Goal: Task Accomplishment & Management: Use online tool/utility

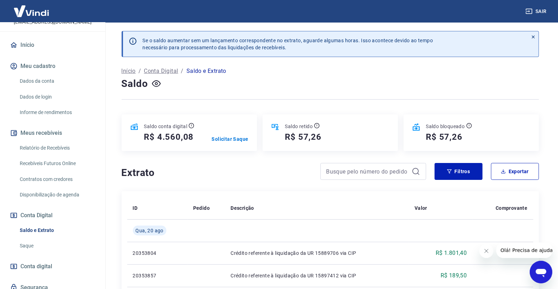
scroll to position [78, 0]
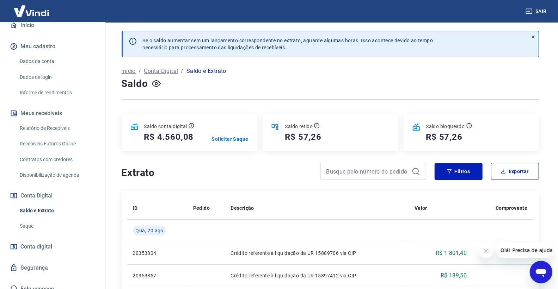
click at [59, 214] on link "Saldo e Extrato" at bounding box center [57, 211] width 80 height 14
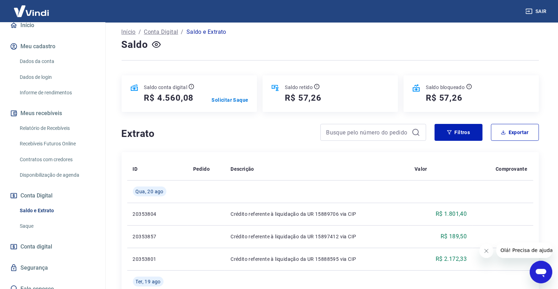
scroll to position [78, 0]
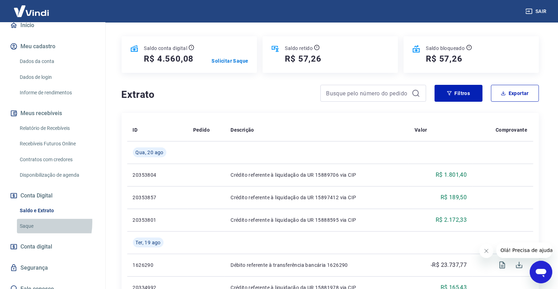
click at [19, 222] on link "Saque" at bounding box center [57, 226] width 80 height 14
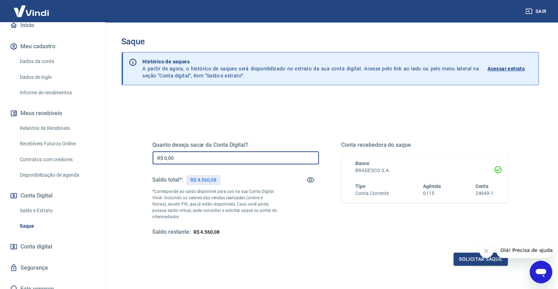
drag, startPoint x: 223, startPoint y: 156, endPoint x: 120, endPoint y: 154, distance: 102.9
click at [120, 154] on div "Saque Histórico de saques A partir de agora, o histórico de saques será disponi…" at bounding box center [330, 160] width 434 height 275
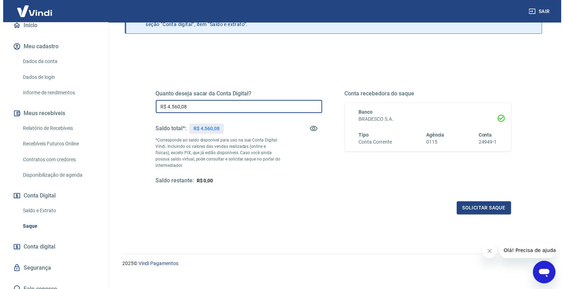
scroll to position [59, 0]
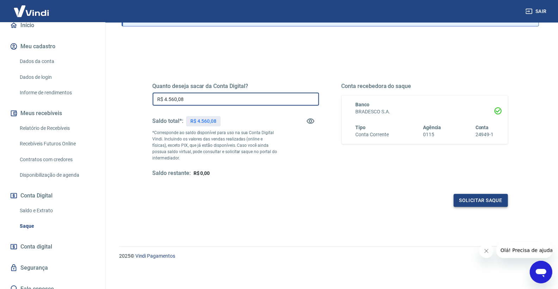
type input "R$ 4.560,08"
click at [488, 205] on button "Solicitar saque" at bounding box center [481, 200] width 54 height 13
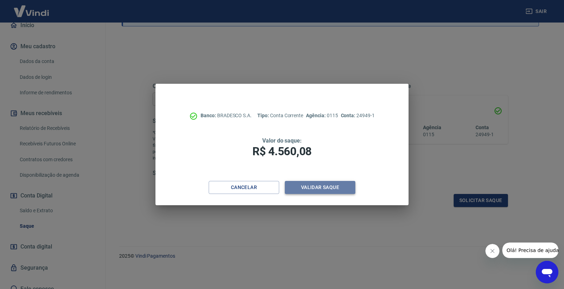
click at [306, 191] on button "Validar saque" at bounding box center [320, 187] width 70 height 13
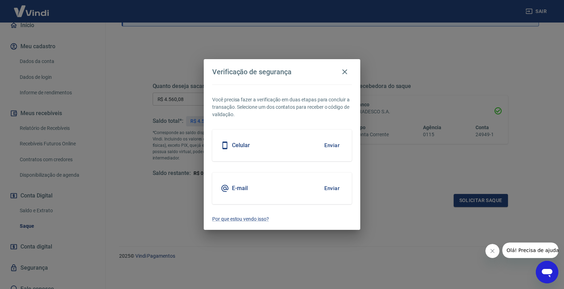
click at [331, 146] on button "Enviar" at bounding box center [331, 145] width 23 height 15
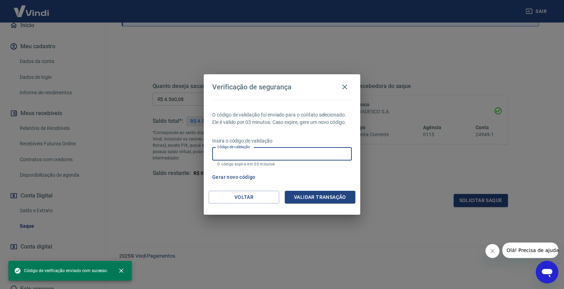
click at [312, 157] on input "Código de validação" at bounding box center [282, 154] width 140 height 13
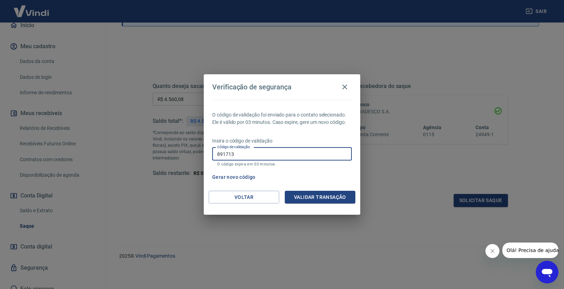
type input "891713"
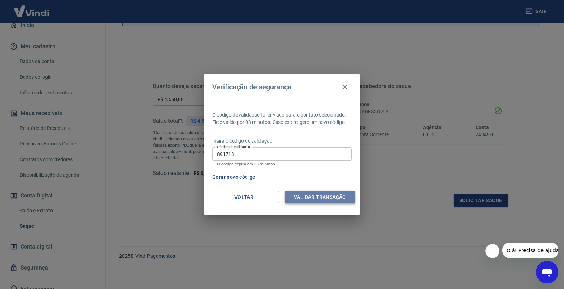
click at [334, 201] on button "Validar transação" at bounding box center [320, 197] width 70 height 13
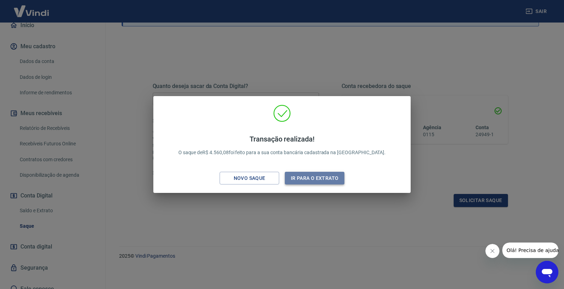
click at [319, 181] on button "Ir para o extrato" at bounding box center [315, 178] width 60 height 13
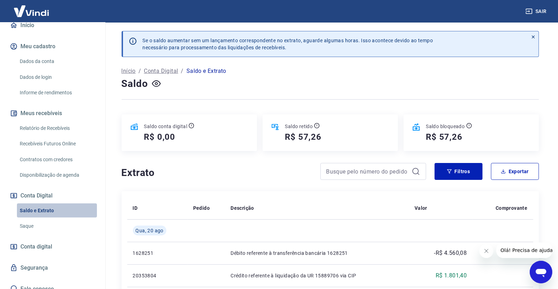
click at [63, 207] on link "Saldo e Extrato" at bounding box center [57, 211] width 80 height 14
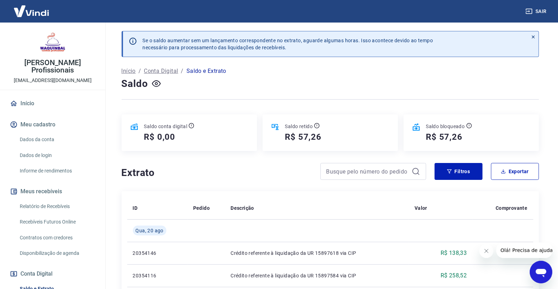
click at [29, 110] on link "Início" at bounding box center [52, 104] width 88 height 16
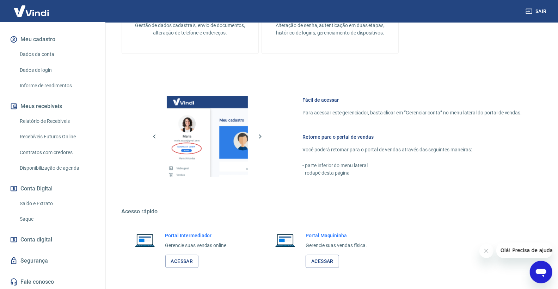
scroll to position [260, 0]
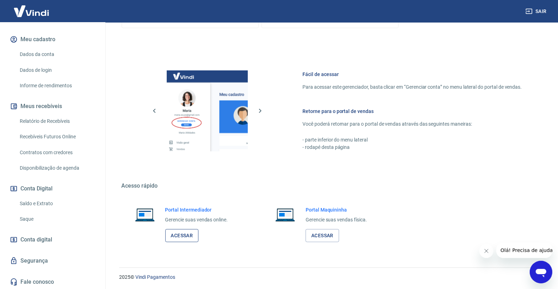
click at [185, 237] on link "Acessar" at bounding box center [181, 235] width 33 height 13
